Goal: Task Accomplishment & Management: Complete application form

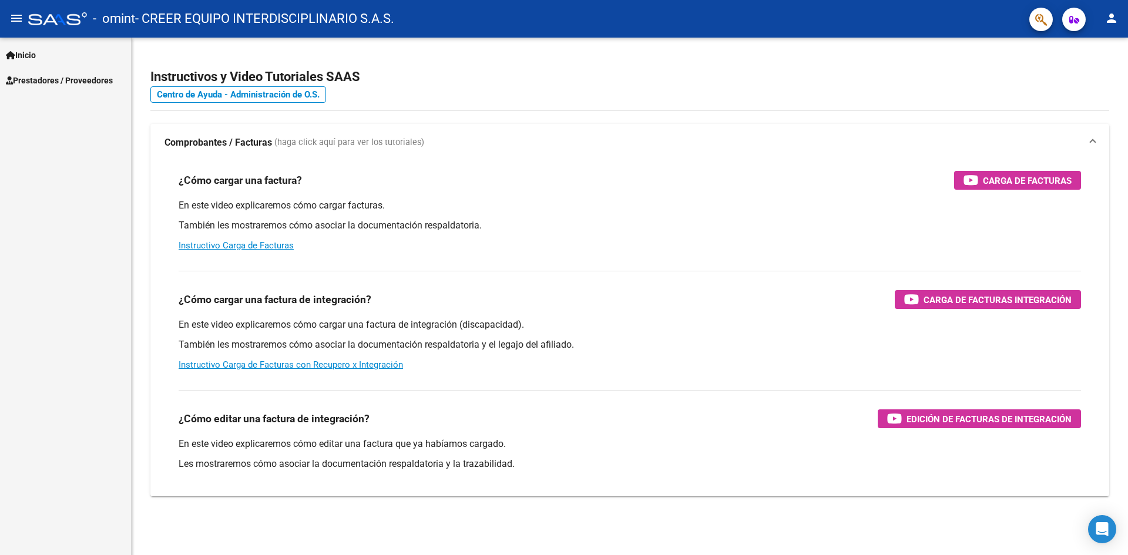
click at [69, 76] on span "Prestadores / Proveedores" at bounding box center [59, 80] width 107 height 13
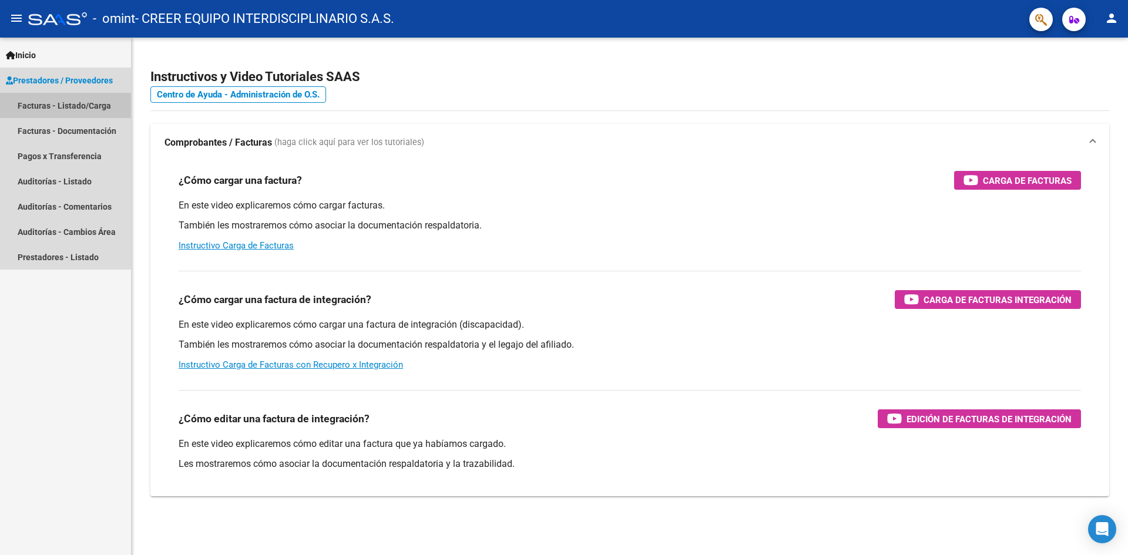
click at [80, 102] on link "Facturas - Listado/Carga" at bounding box center [65, 105] width 131 height 25
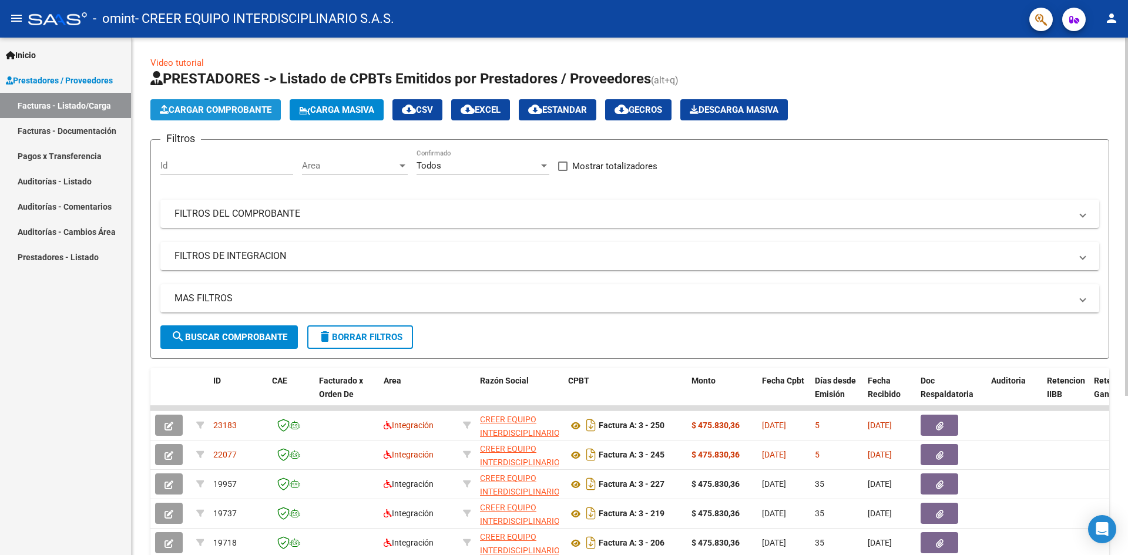
click at [208, 109] on span "Cargar Comprobante" at bounding box center [216, 110] width 112 height 11
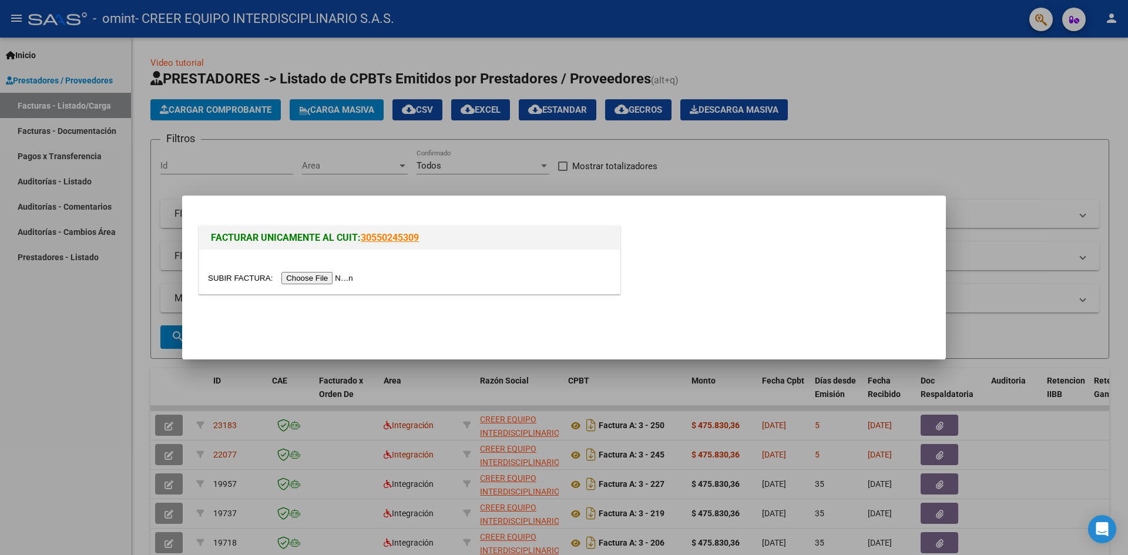
click at [327, 280] on input "file" at bounding box center [282, 278] width 149 height 12
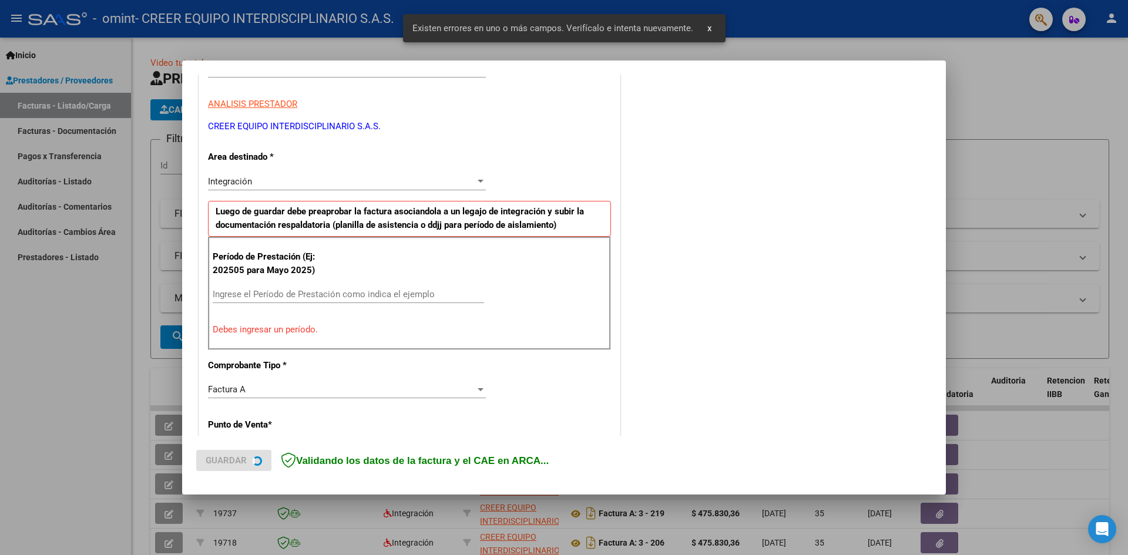
scroll to position [207, 0]
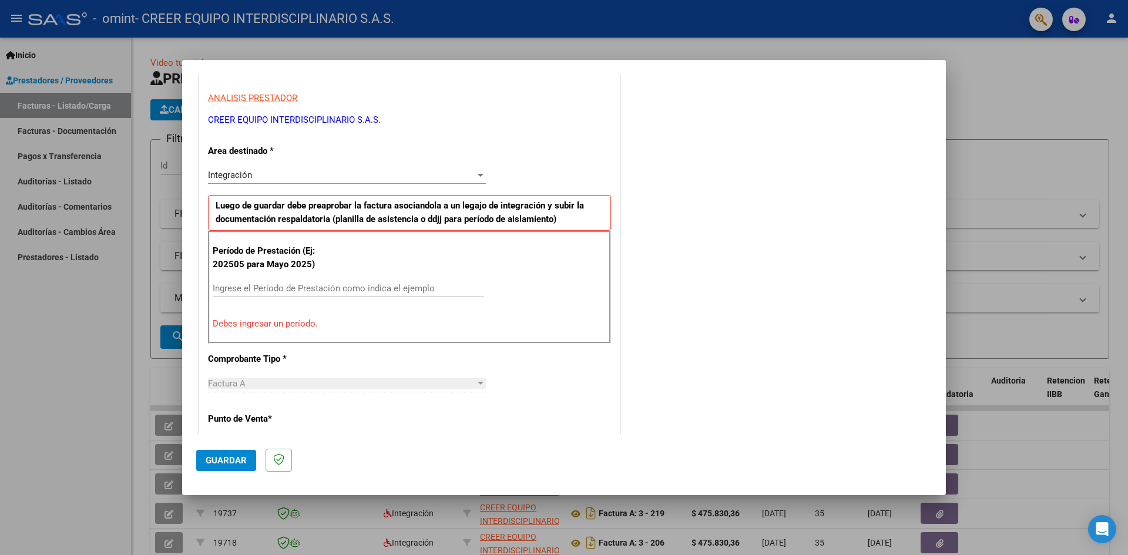
click at [327, 281] on div "Ingrese el Período de Prestación como indica el ejemplo" at bounding box center [348, 289] width 271 height 18
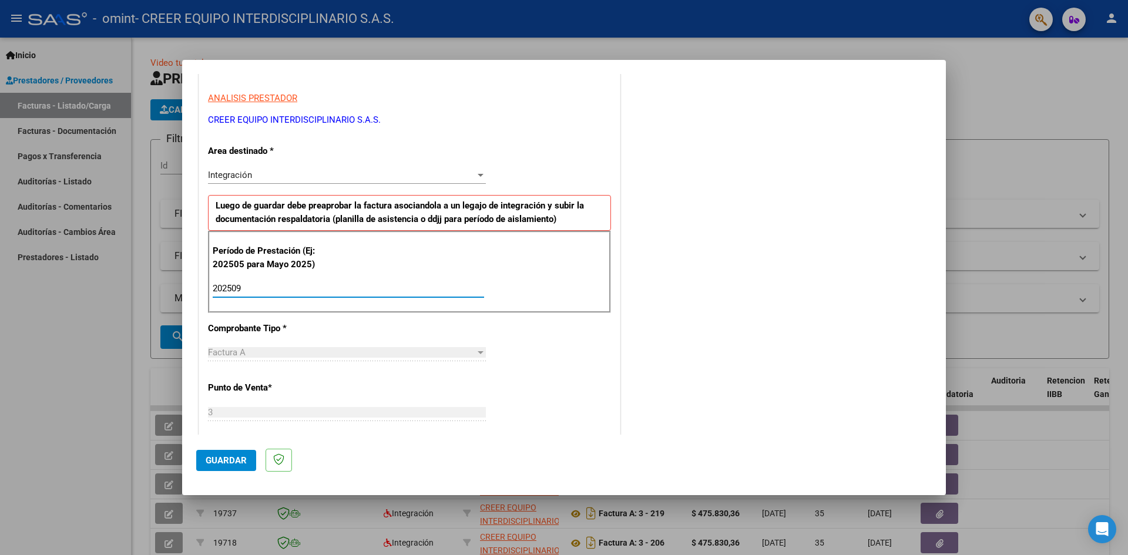
type input "202509"
click at [592, 347] on div "CUIT * 30-71625066-7 Ingresar CUIT ANALISIS PRESTADOR CREER EQUIPO INTERDISCIPL…" at bounding box center [409, 457] width 421 height 884
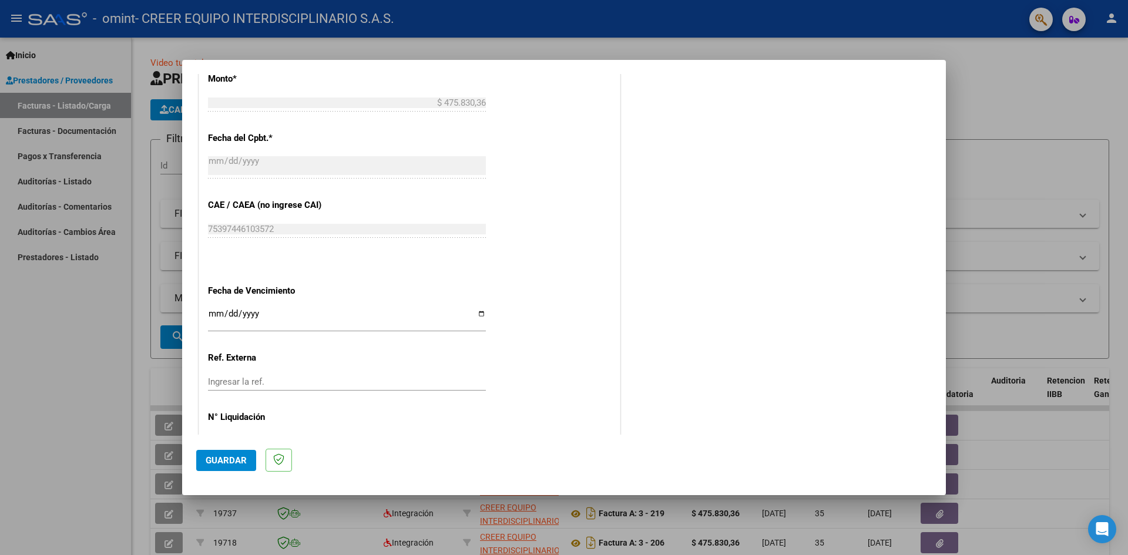
scroll to position [673, 0]
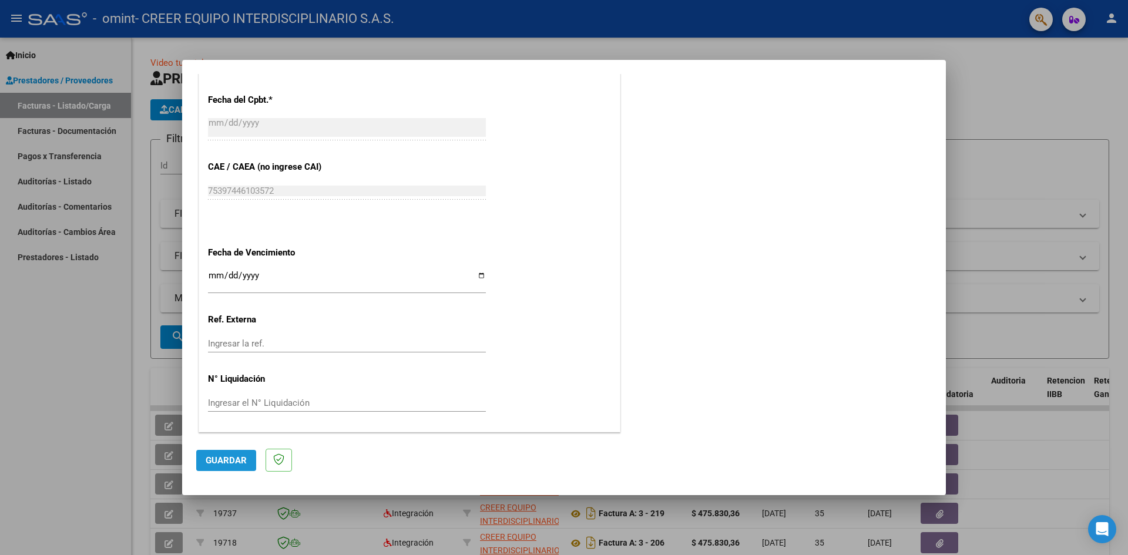
click at [223, 464] on span "Guardar" at bounding box center [226, 460] width 41 height 11
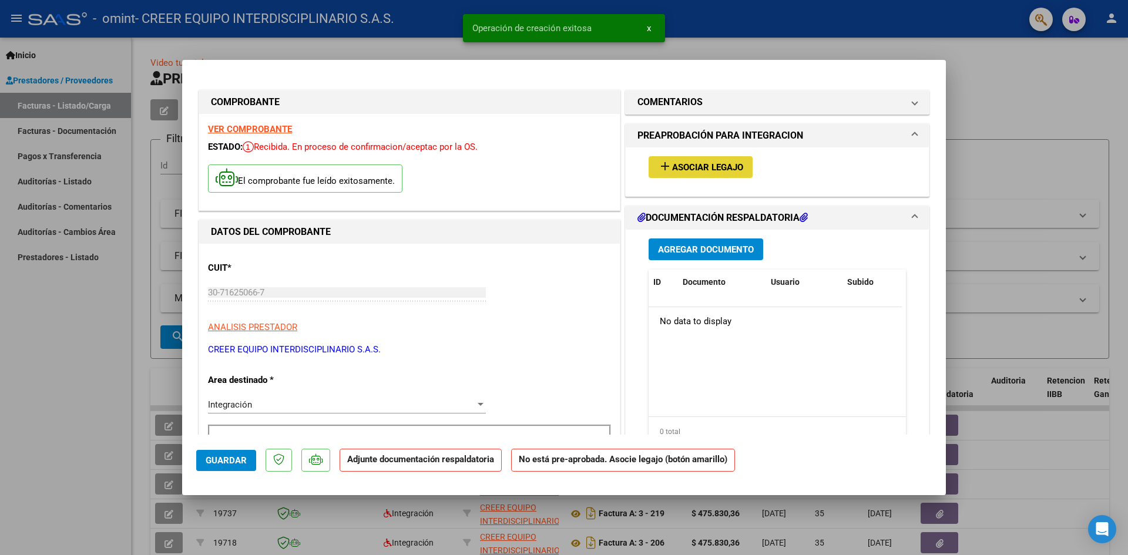
click at [725, 164] on span "Asociar Legajo" at bounding box center [707, 167] width 71 height 11
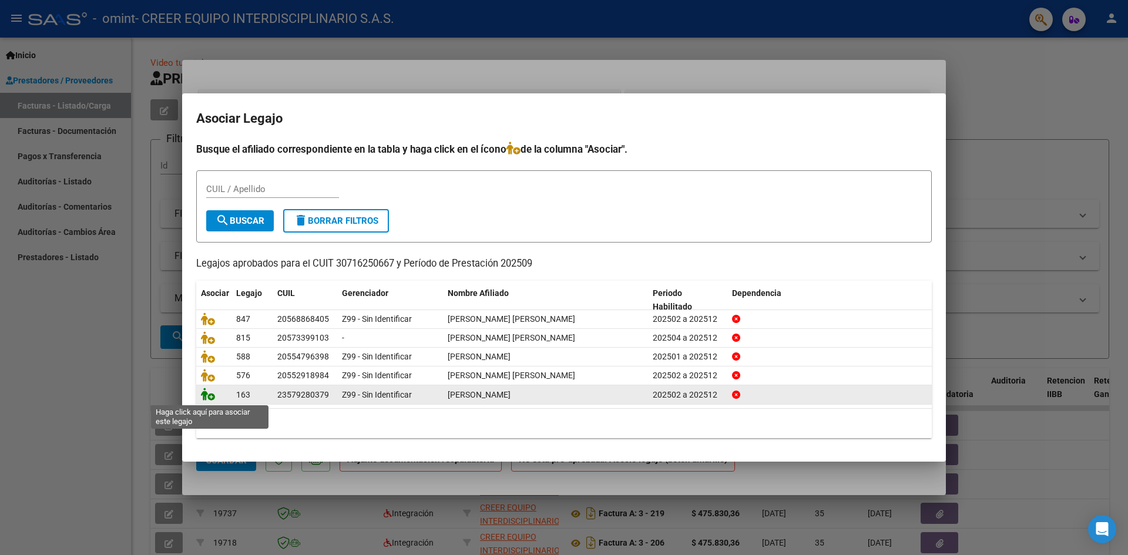
click at [207, 400] on icon at bounding box center [208, 394] width 14 height 13
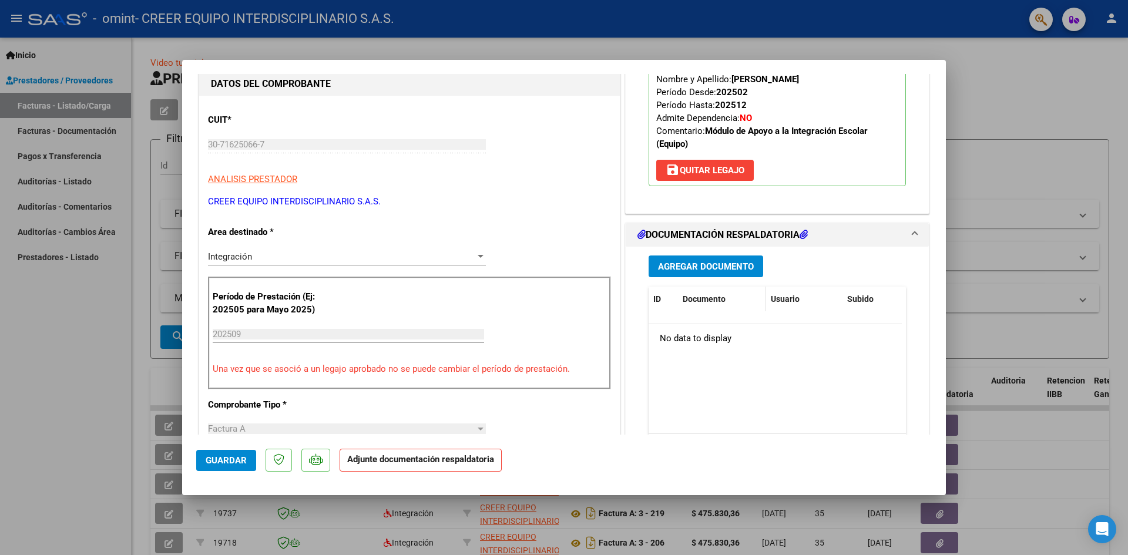
scroll to position [176, 0]
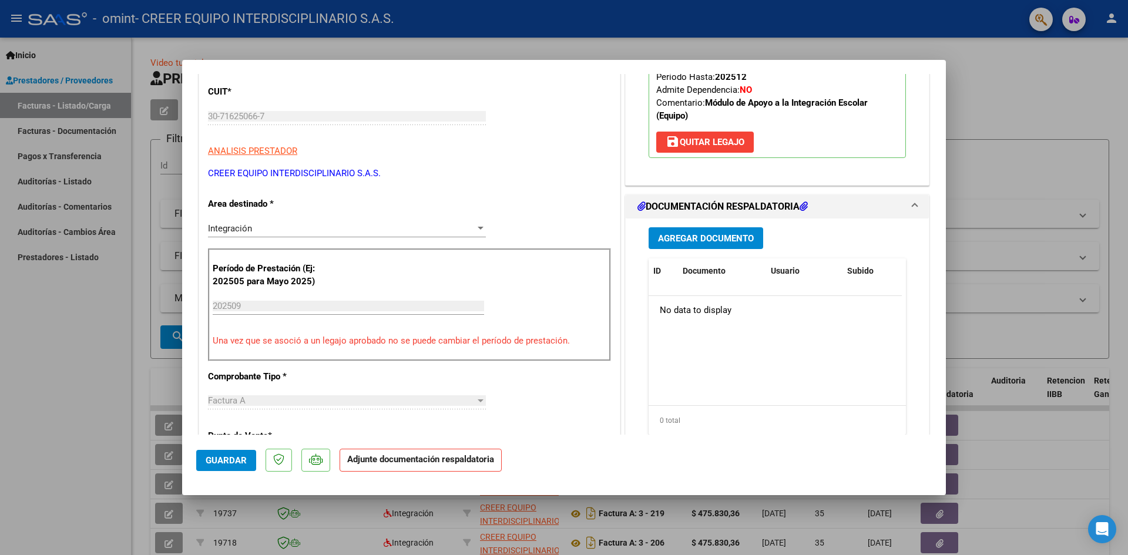
click at [704, 239] on span "Agregar Documento" at bounding box center [706, 238] width 96 height 11
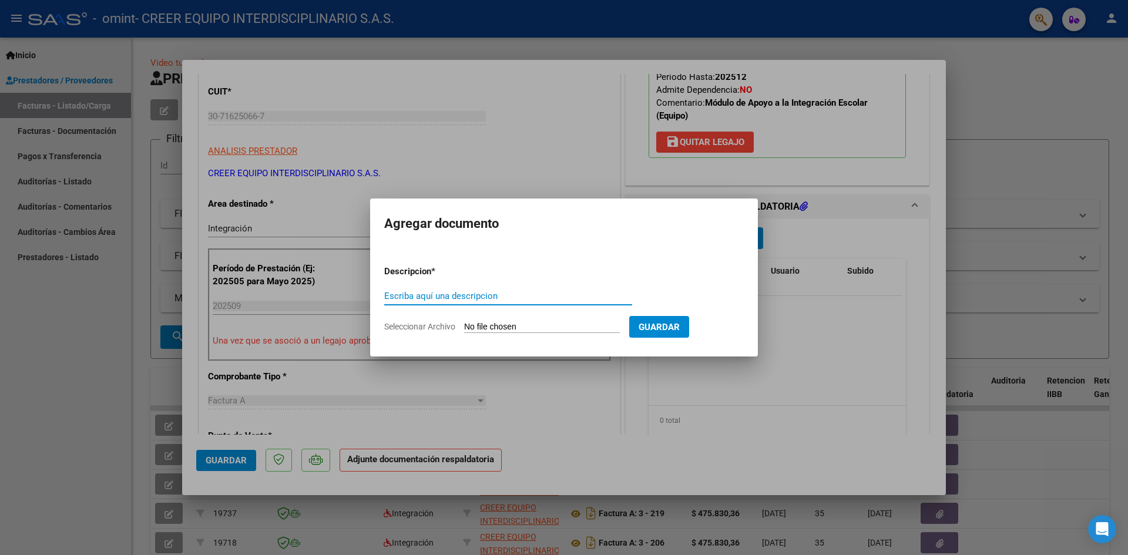
click at [467, 297] on input "Escriba aquí una descripcion" at bounding box center [508, 296] width 248 height 11
type input "planilla"
click at [689, 333] on button "Guardar" at bounding box center [659, 327] width 60 height 22
click at [586, 330] on input "Seleccionar Archivo" at bounding box center [542, 327] width 156 height 11
type input "C:\fakepath\PA- SAIE - [GEOGRAPHIC_DATA] - 09.pdf"
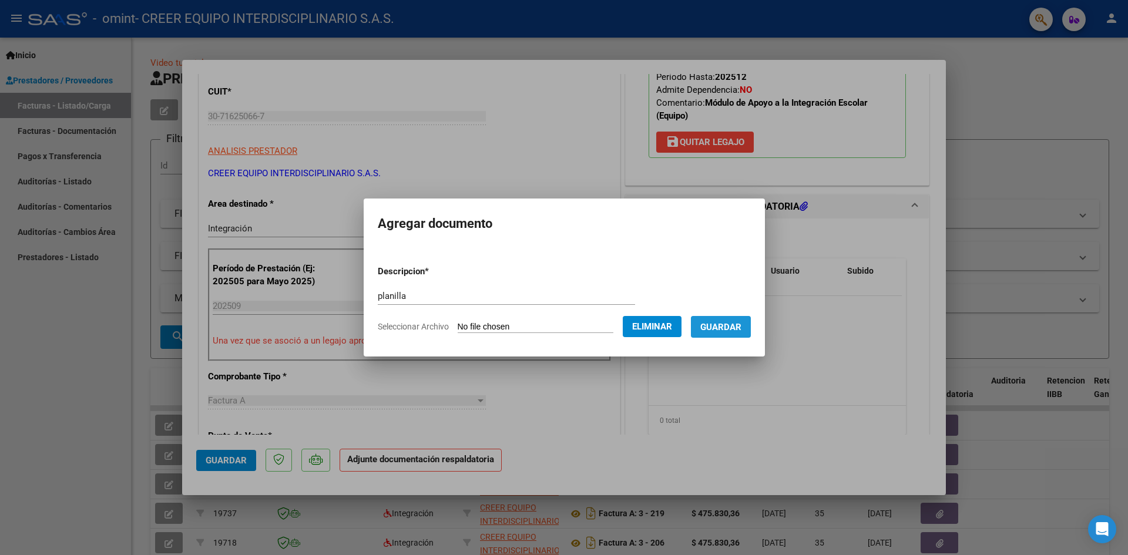
click at [735, 327] on span "Guardar" at bounding box center [720, 327] width 41 height 11
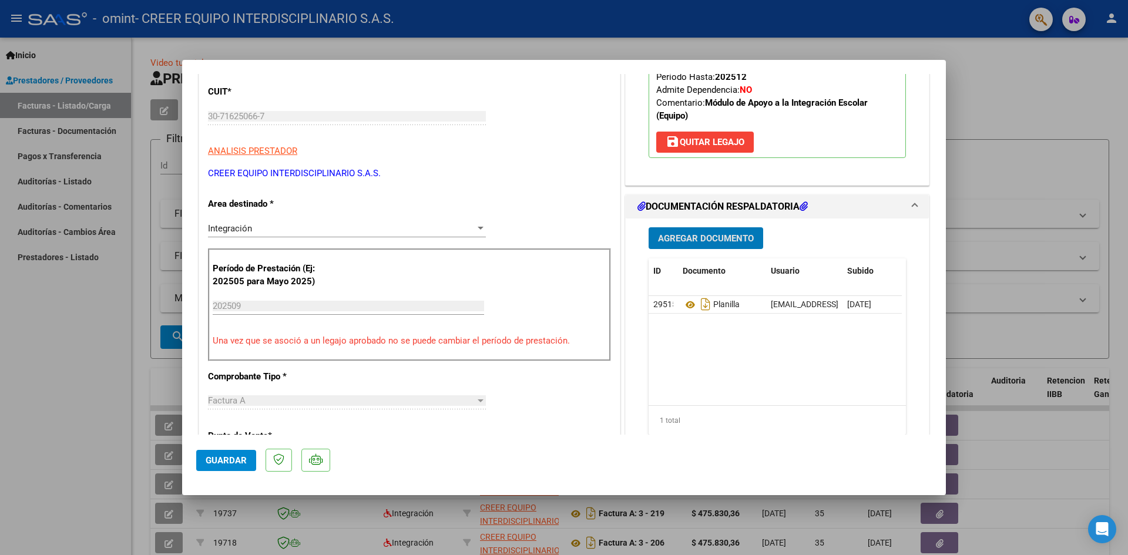
click at [223, 466] on button "Guardar" at bounding box center [226, 460] width 60 height 21
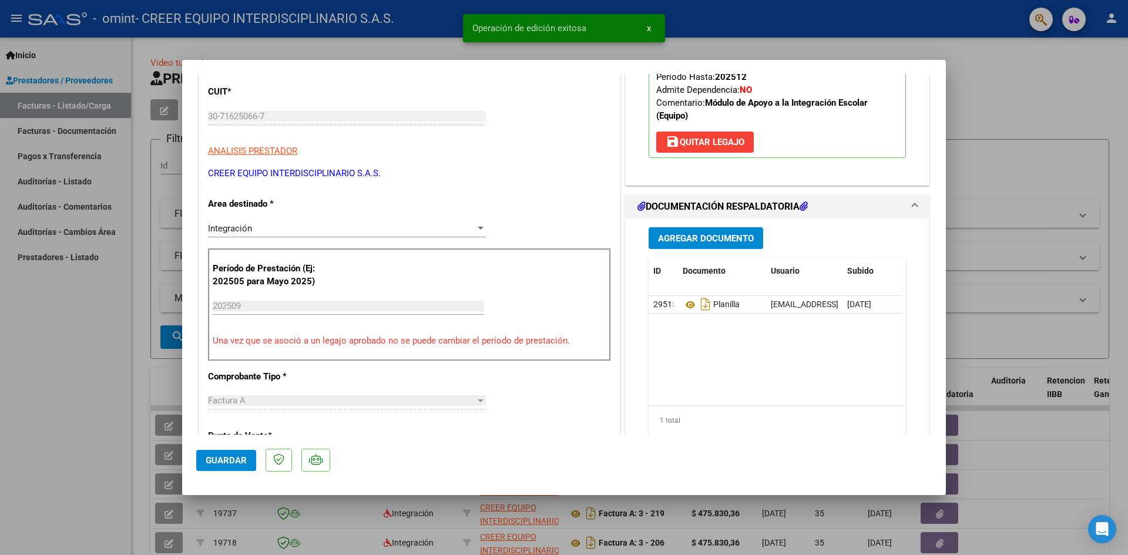
click at [1002, 260] on div at bounding box center [564, 277] width 1128 height 555
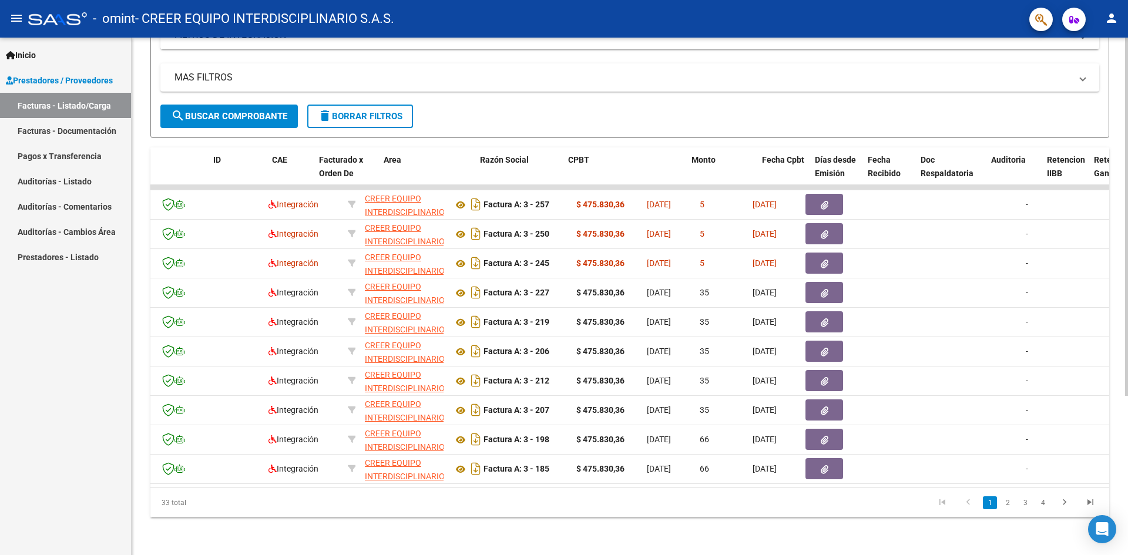
scroll to position [0, 0]
